Goal: Task Accomplishment & Management: Manage account settings

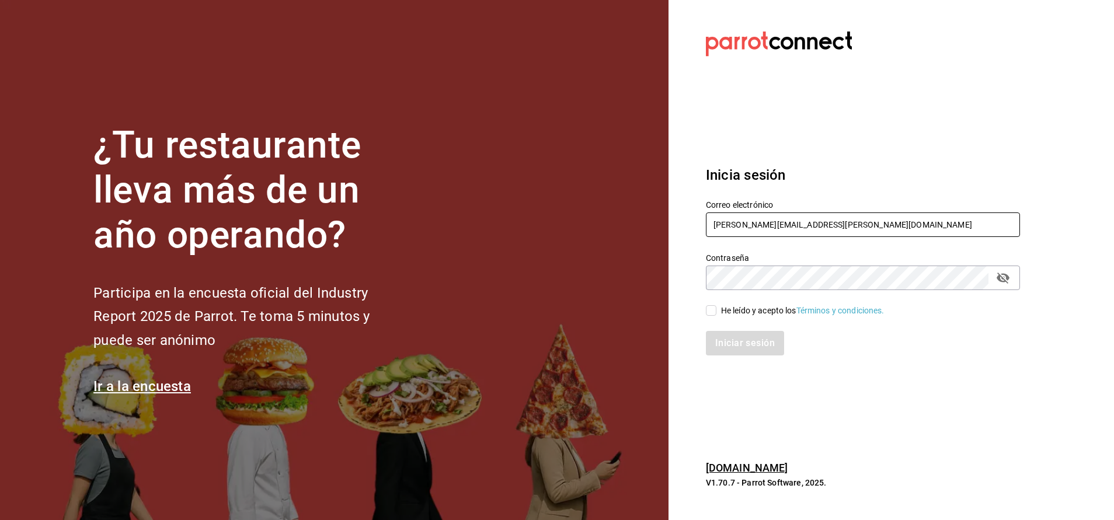
click at [839, 224] on input "[PERSON_NAME][EMAIL_ADDRESS][PERSON_NAME][DOMAIN_NAME]" at bounding box center [863, 224] width 314 height 25
type input "[PERSON_NAME][EMAIL_ADDRESS][PERSON_NAME][DOMAIN_NAME]"
click at [1002, 278] on icon "passwordField" at bounding box center [1002, 278] width 13 height 11
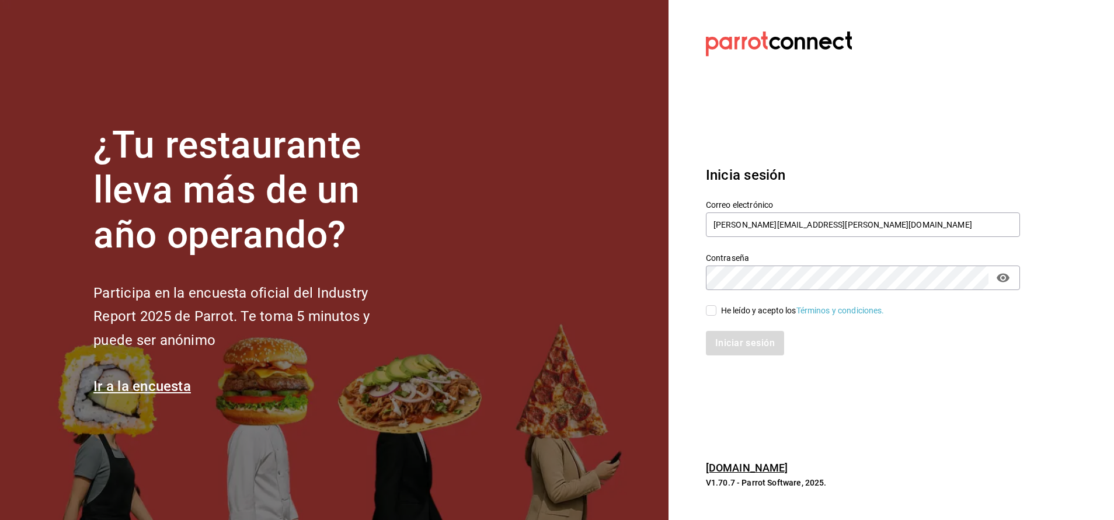
click at [713, 315] on input "He leído y acepto los Términos y condiciones." at bounding box center [711, 310] width 11 height 11
checkbox input "true"
click at [732, 348] on button "Iniciar sesión" at bounding box center [745, 343] width 79 height 25
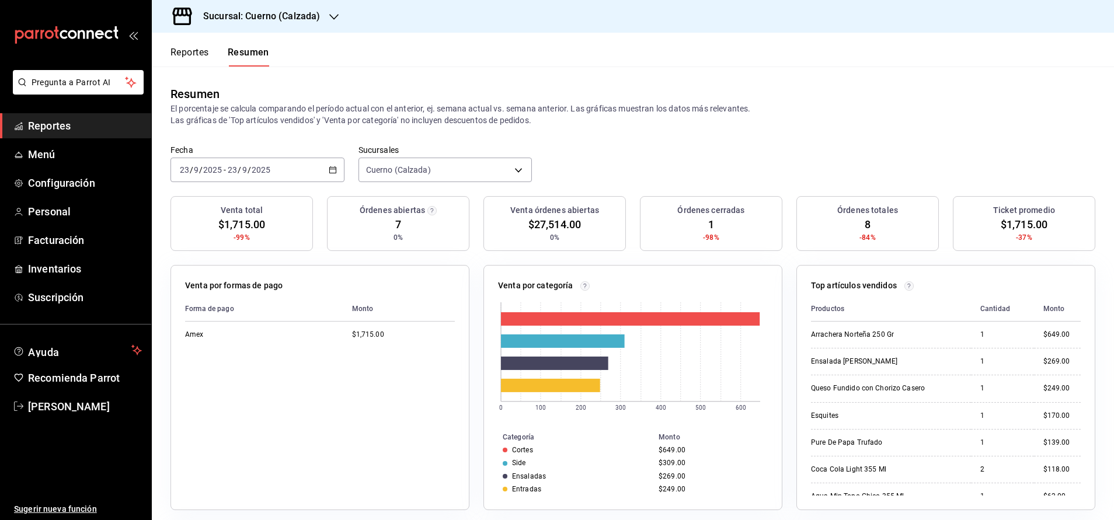
click at [333, 21] on icon "button" at bounding box center [333, 16] width 9 height 9
click at [543, 72] on div at bounding box center [557, 260] width 1114 height 520
